Goal: Task Accomplishment & Management: Manage account settings

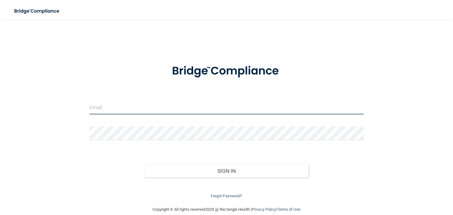
click at [109, 107] on input "email" at bounding box center [226, 107] width 274 height 14
type input "[EMAIL_ADDRESS][DOMAIN_NAME]"
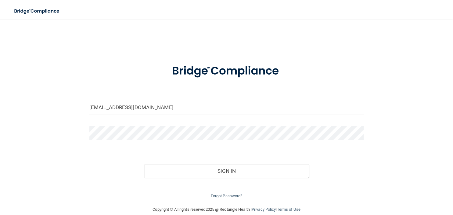
click at [216, 178] on div "Forgot Password?" at bounding box center [227, 188] width 284 height 22
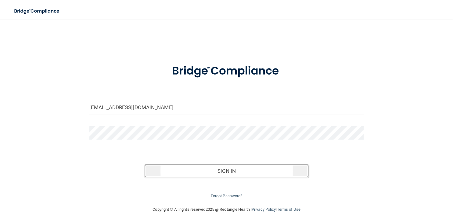
click at [252, 171] on button "Sign In" at bounding box center [226, 170] width 165 height 13
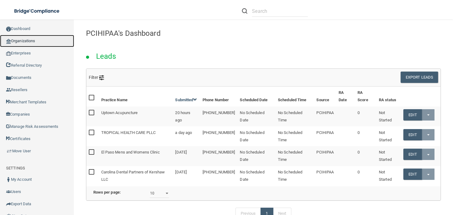
click at [31, 40] on link "Organizations" at bounding box center [37, 41] width 74 height 12
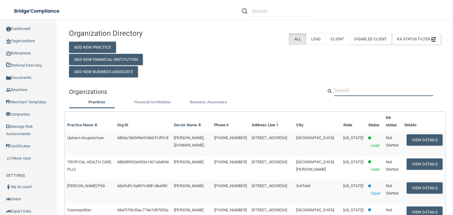
click at [345, 93] on input "text" at bounding box center [384, 90] width 99 height 11
paste input "Synergy Health Partners LLC"
type input "Synergy Health Partners LLC"
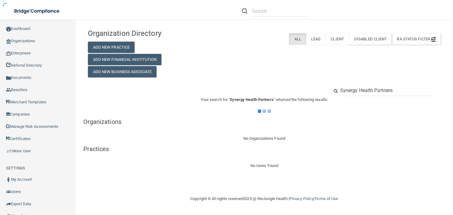
type input "Synergy Health Partners"
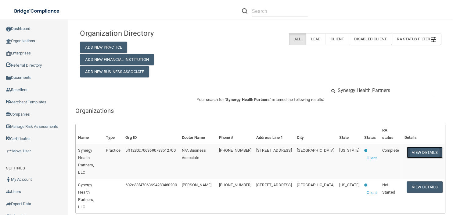
click at [415, 147] on button "View Details" at bounding box center [425, 152] width 36 height 11
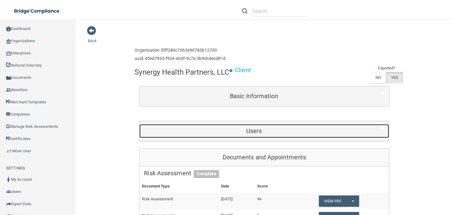
click at [277, 129] on h5 "Users" at bounding box center [254, 130] width 220 height 7
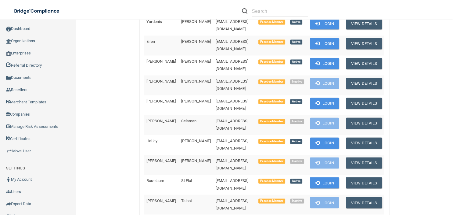
scroll to position [967, 0]
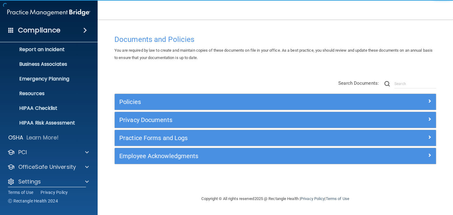
scroll to position [38, 0]
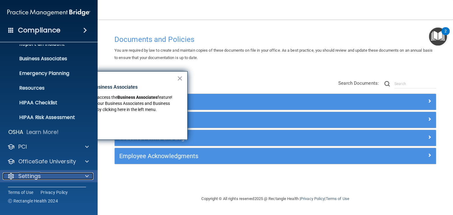
click at [46, 179] on div "Settings" at bounding box center [41, 175] width 76 height 7
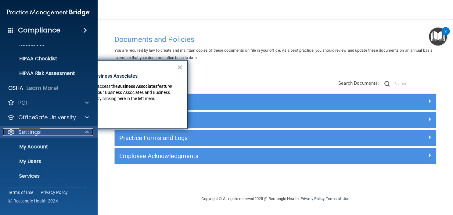
scroll to position [97, 0]
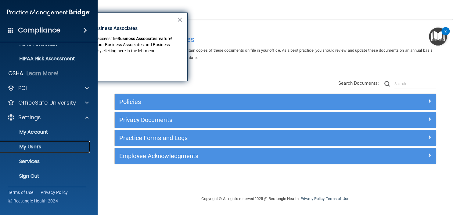
click at [33, 145] on p "My Users" at bounding box center [45, 147] width 83 height 6
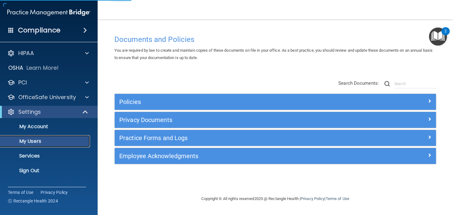
select select "20"
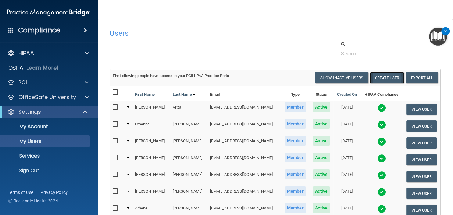
click at [386, 75] on button "Create User" at bounding box center [387, 77] width 35 height 11
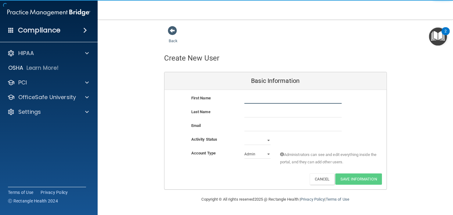
click at [257, 95] on input "text" at bounding box center [293, 98] width 97 height 9
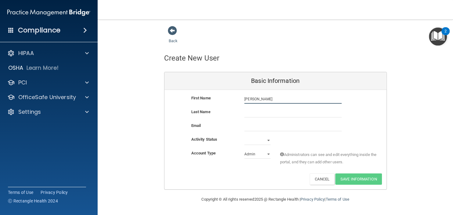
type input "Anne"
click at [256, 111] on input "text" at bounding box center [293, 112] width 97 height 9
type input "[PERSON_NAME]"
click at [258, 130] on input "email" at bounding box center [293, 126] width 97 height 9
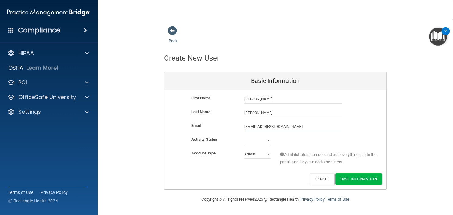
type input "Murrayanne3732@gmail.com"
click at [249, 133] on div "Email Murrayanne3732@gmail.com Murrayanne3732@gmail.com" at bounding box center [276, 129] width 222 height 14
click at [271, 140] on div "Active Inactive" at bounding box center [257, 140] width 35 height 9
click at [262, 140] on select "Active Inactive" at bounding box center [258, 140] width 26 height 9
select select "active"
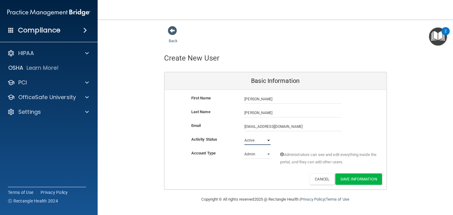
click option "Active" at bounding box center [0, 0] width 0 height 0
click at [245, 149] on select "Admin Member" at bounding box center [258, 153] width 26 height 9
select select "practice_member"
click option "Member" at bounding box center [0, 0] width 0 height 0
click at [356, 181] on button "Save Information" at bounding box center [359, 178] width 47 height 11
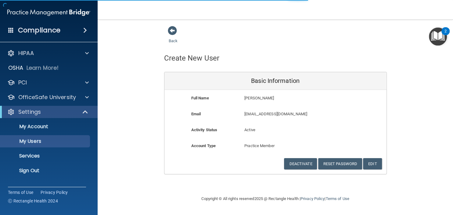
select select "20"
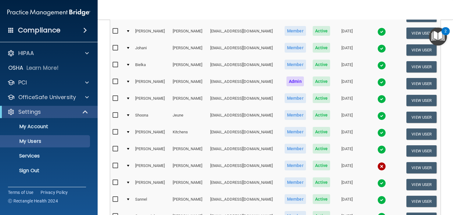
scroll to position [308, 0]
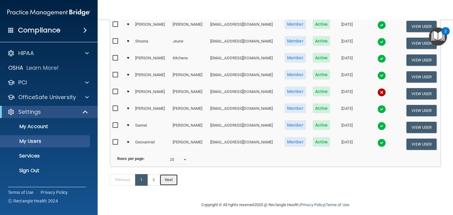
click at [170, 176] on link "Next" at bounding box center [169, 180] width 18 height 12
select select "20"
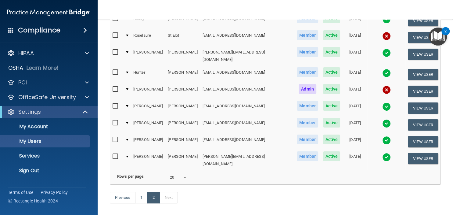
scroll to position [162, 0]
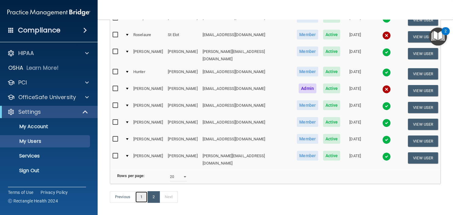
click at [144, 191] on link "1" at bounding box center [141, 197] width 13 height 12
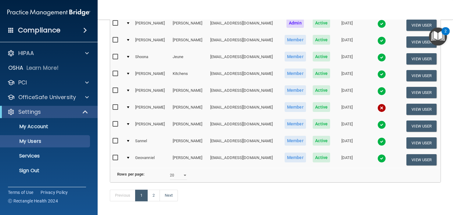
scroll to position [273, 0]
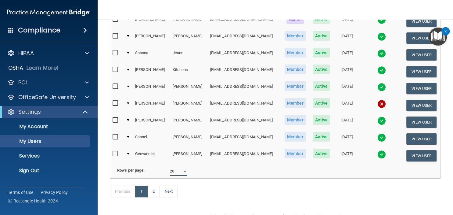
click at [170, 166] on select "10 20 30 40 all" at bounding box center [178, 170] width 17 height 9
select select "33"
click option "all" at bounding box center [0, 0] width 0 height 0
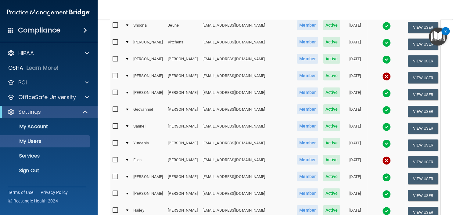
scroll to position [304, 0]
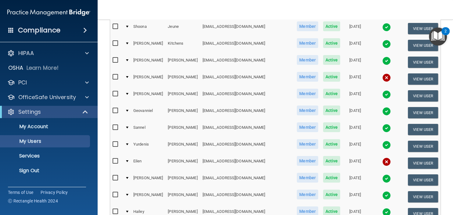
click at [115, 74] on input "checkbox" at bounding box center [116, 76] width 7 height 5
checkbox input "true"
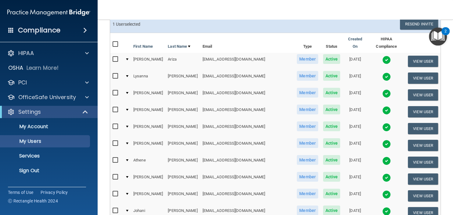
scroll to position [0, 0]
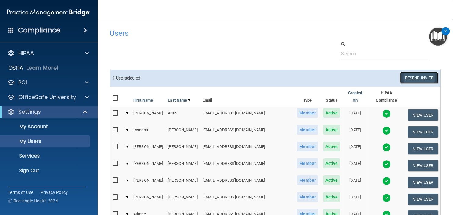
click at [420, 74] on button "Resend Invite" at bounding box center [419, 77] width 38 height 11
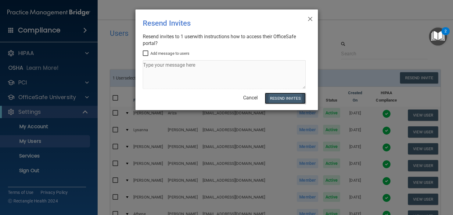
click at [288, 98] on button "Resend Invites" at bounding box center [285, 98] width 41 height 11
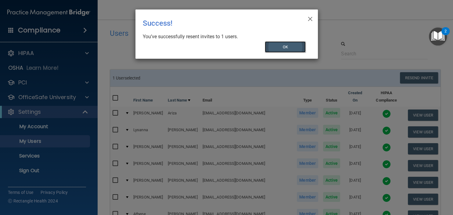
click at [286, 47] on button "OK" at bounding box center [285, 46] width 41 height 11
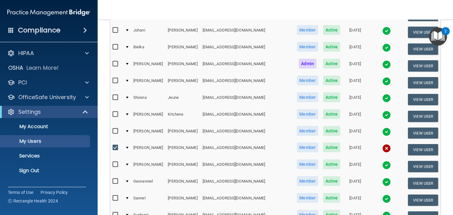
scroll to position [234, 0]
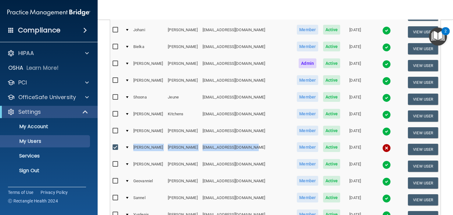
drag, startPoint x: 136, startPoint y: 138, endPoint x: 264, endPoint y: 142, distance: 128.6
click at [264, 142] on tr "Anne Murray murrayanne3732@gmail.com Member Active 08/29/2025 View User" at bounding box center [275, 149] width 331 height 17
copy tr "Anne Murray murrayanne3732@gmail.com"
